Goal: Information Seeking & Learning: Learn about a topic

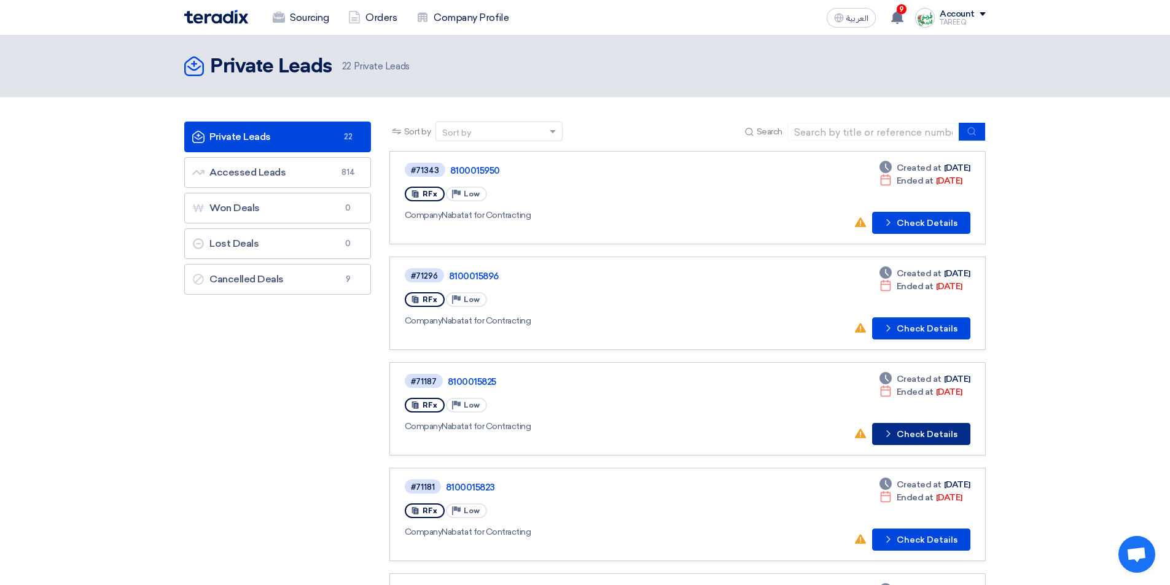
click at [918, 439] on button "Check details Check Details" at bounding box center [921, 434] width 98 height 22
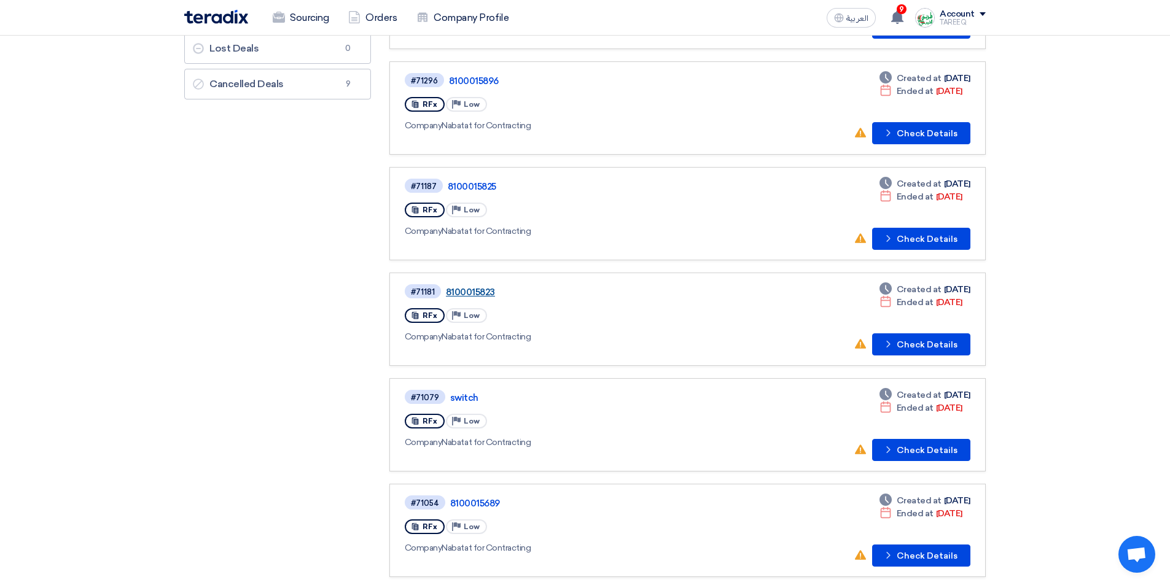
scroll to position [246, 0]
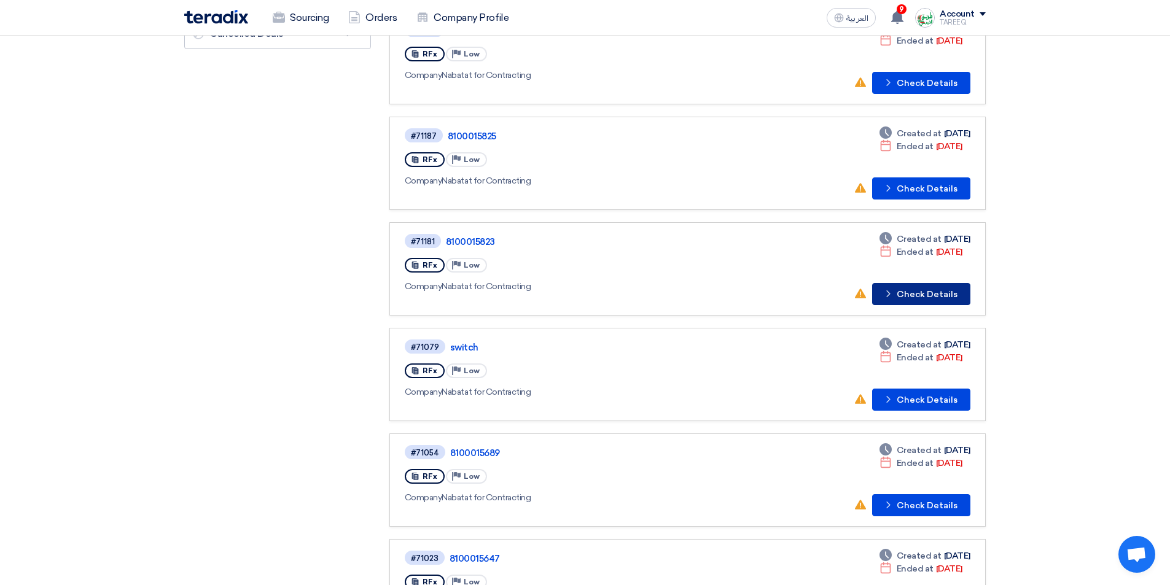
click at [911, 299] on button "Check details Check Details" at bounding box center [921, 294] width 98 height 22
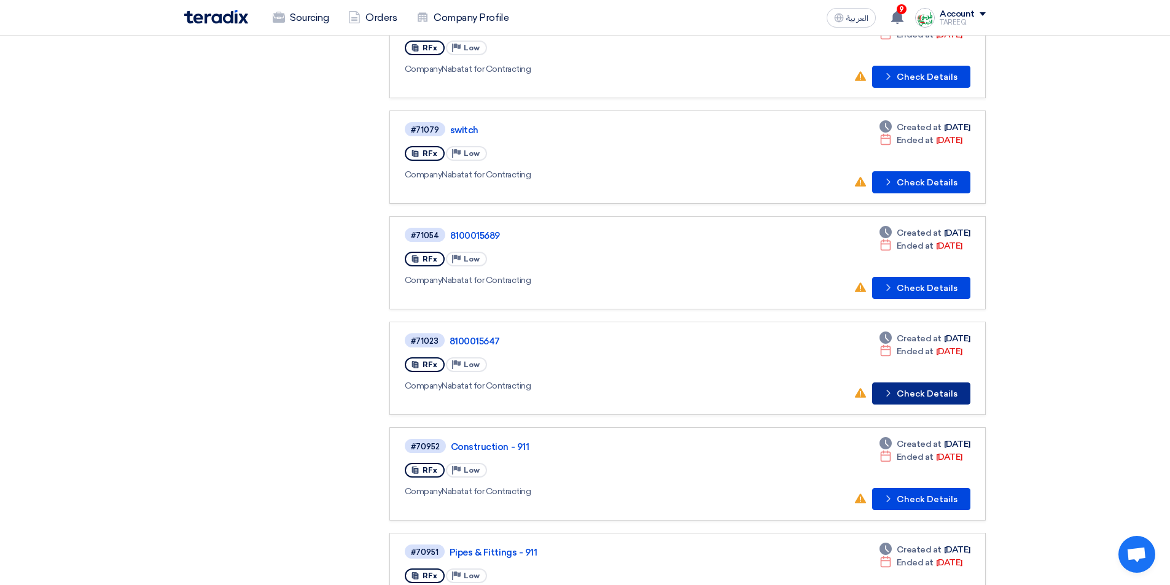
scroll to position [491, 0]
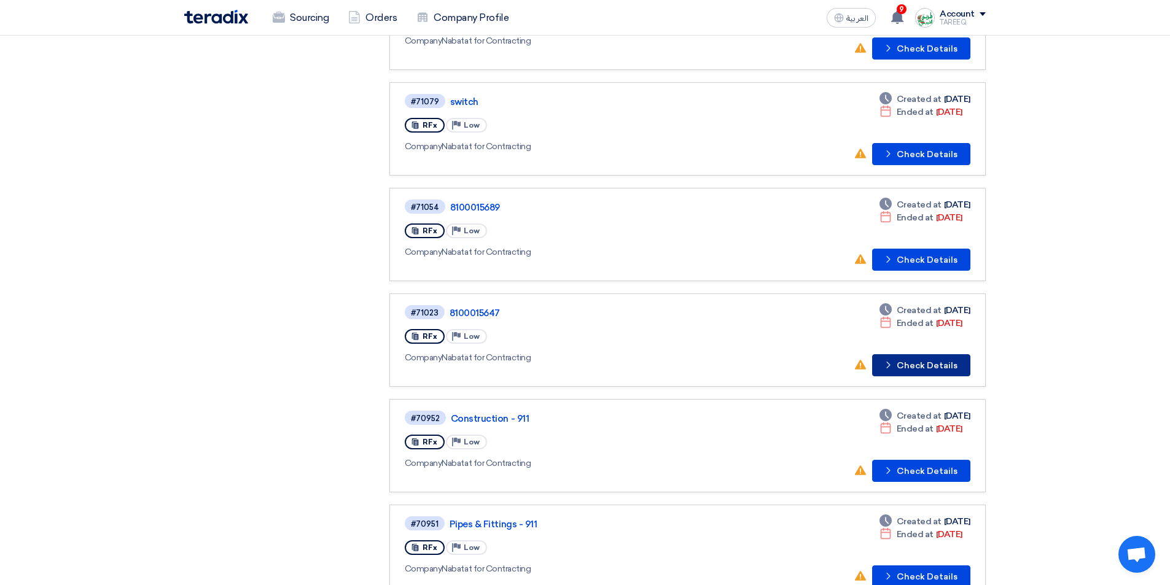
click at [929, 364] on button "Check details Check Details" at bounding box center [921, 365] width 98 height 22
